Goal: Information Seeking & Learning: Learn about a topic

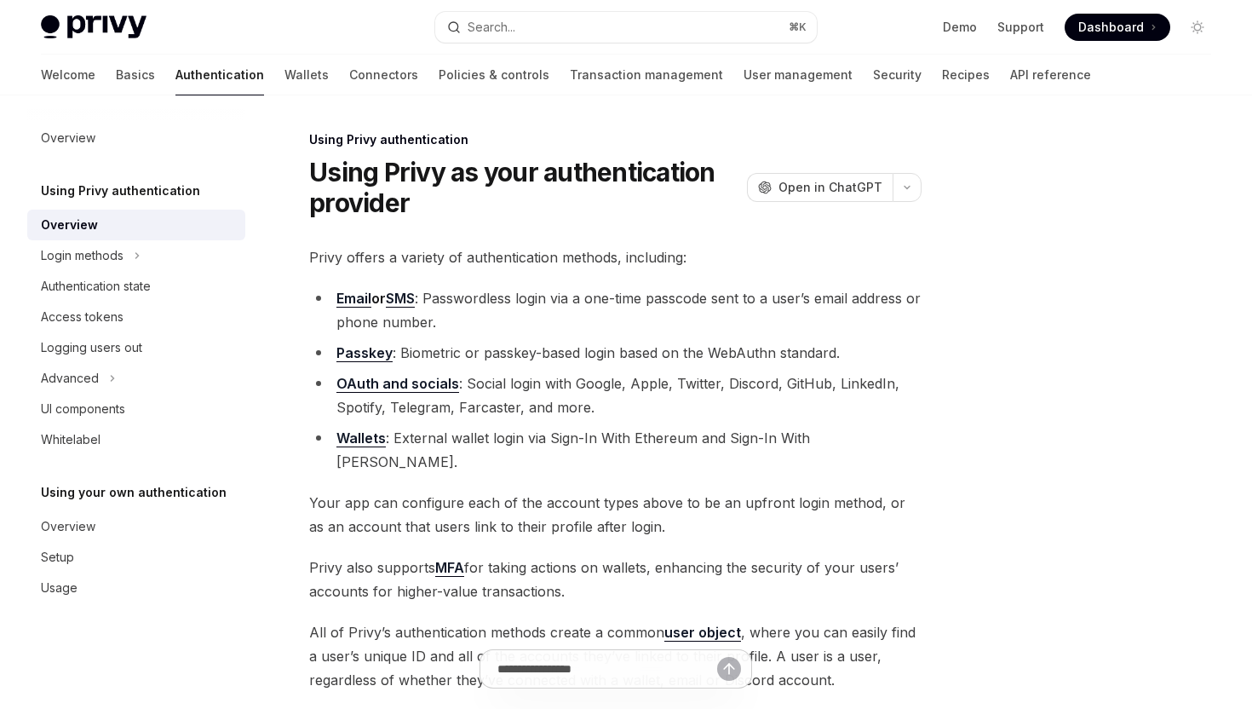
click at [95, 21] on img at bounding box center [94, 27] width 106 height 24
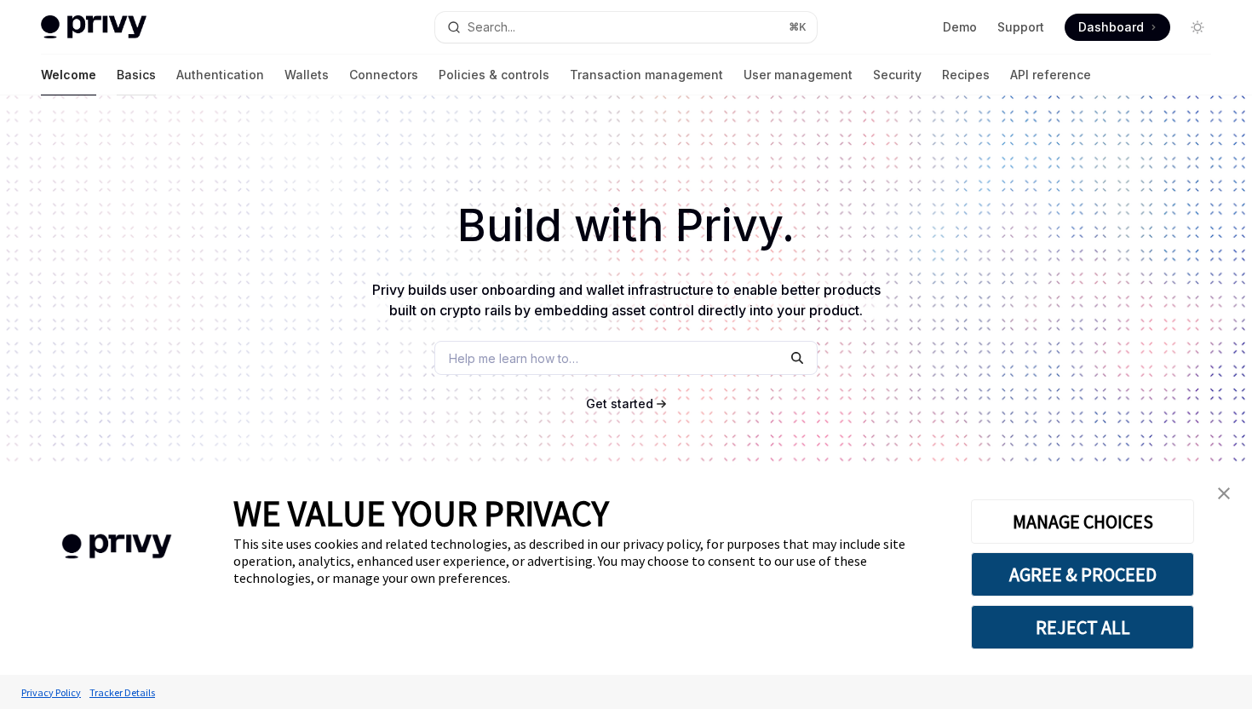
click at [117, 70] on link "Basics" at bounding box center [136, 75] width 39 height 41
type textarea "*"
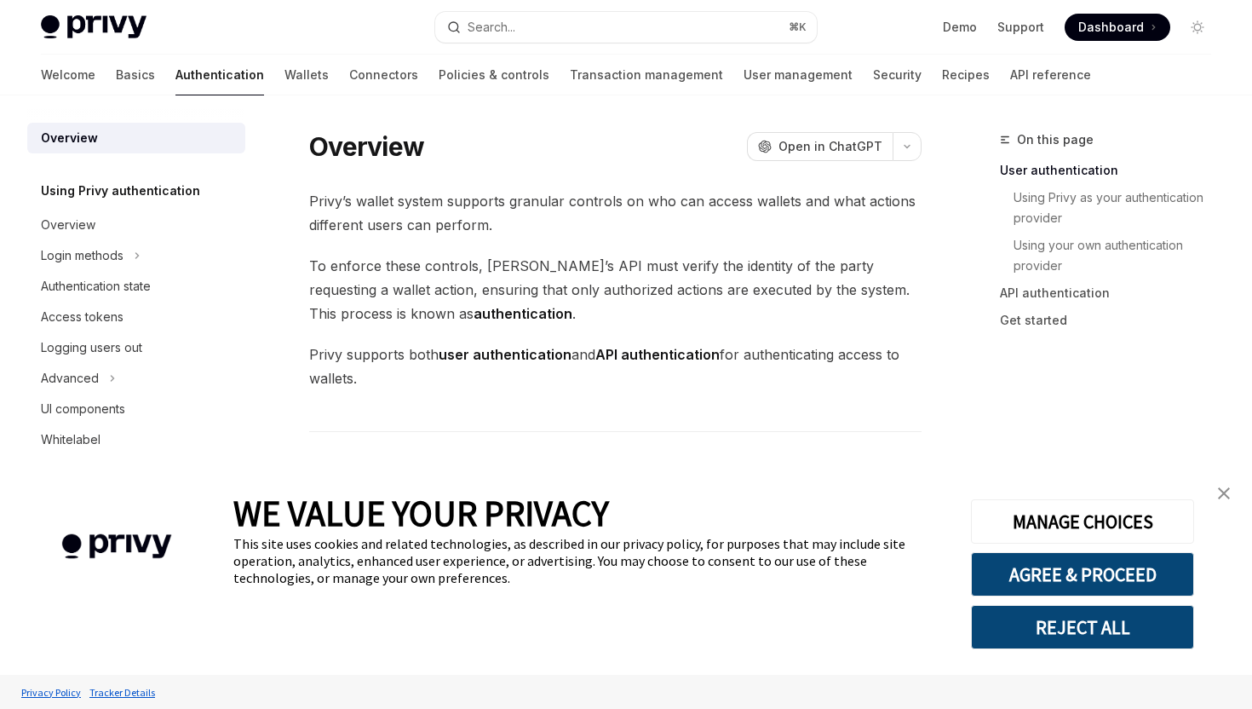
click at [106, 15] on img at bounding box center [94, 27] width 106 height 24
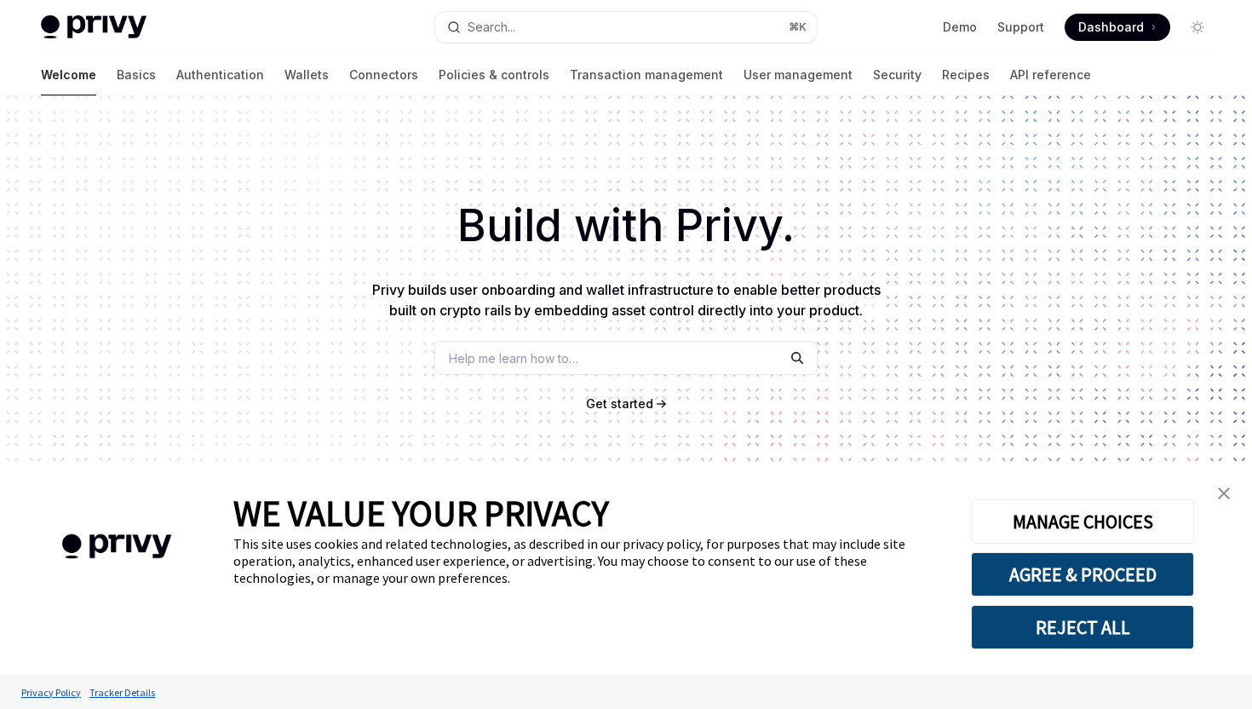
type textarea "*"
